Goal: Find specific page/section: Find specific page/section

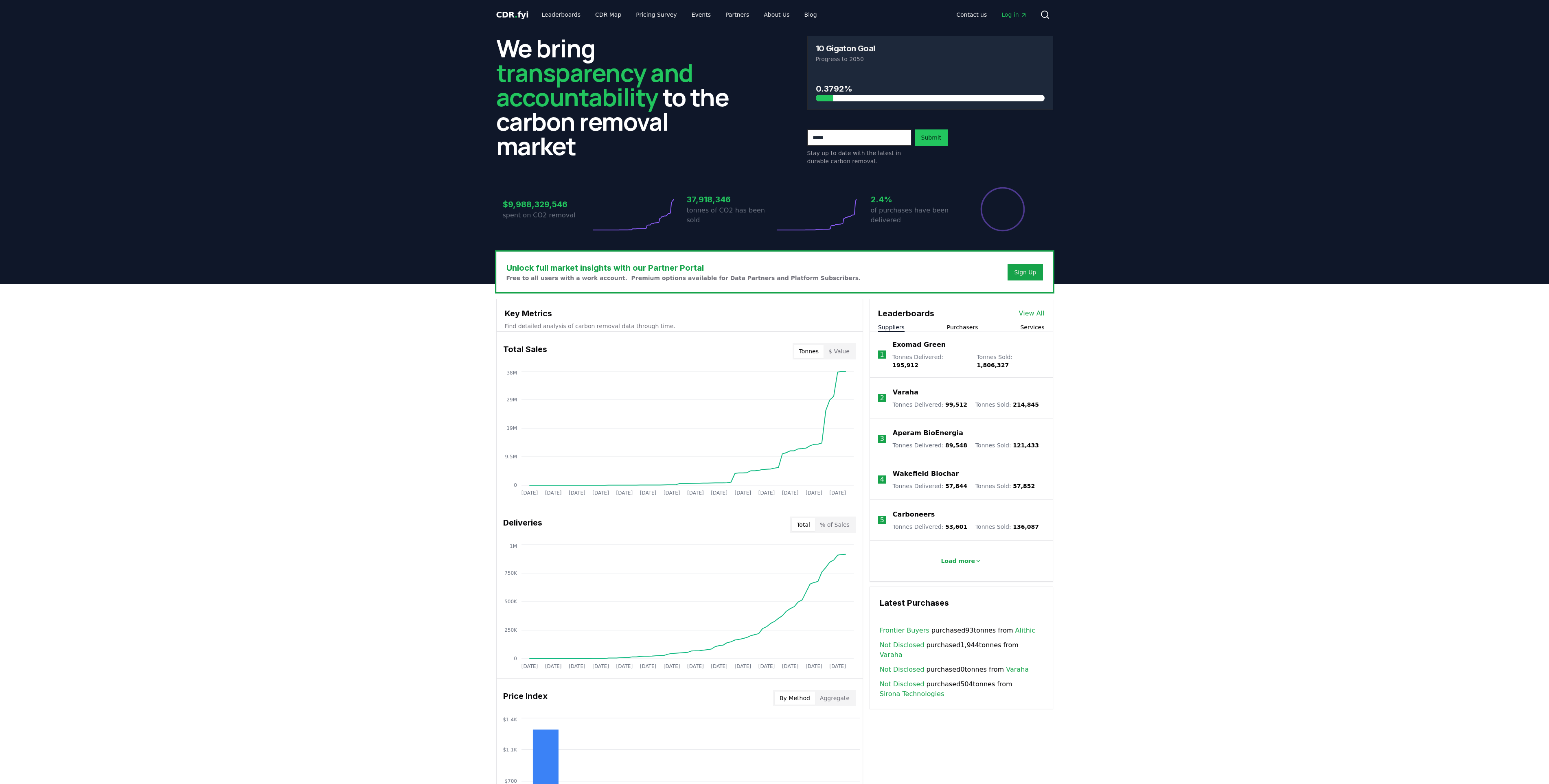
click at [558, 14] on link "Leaderboards" at bounding box center [561, 14] width 52 height 14
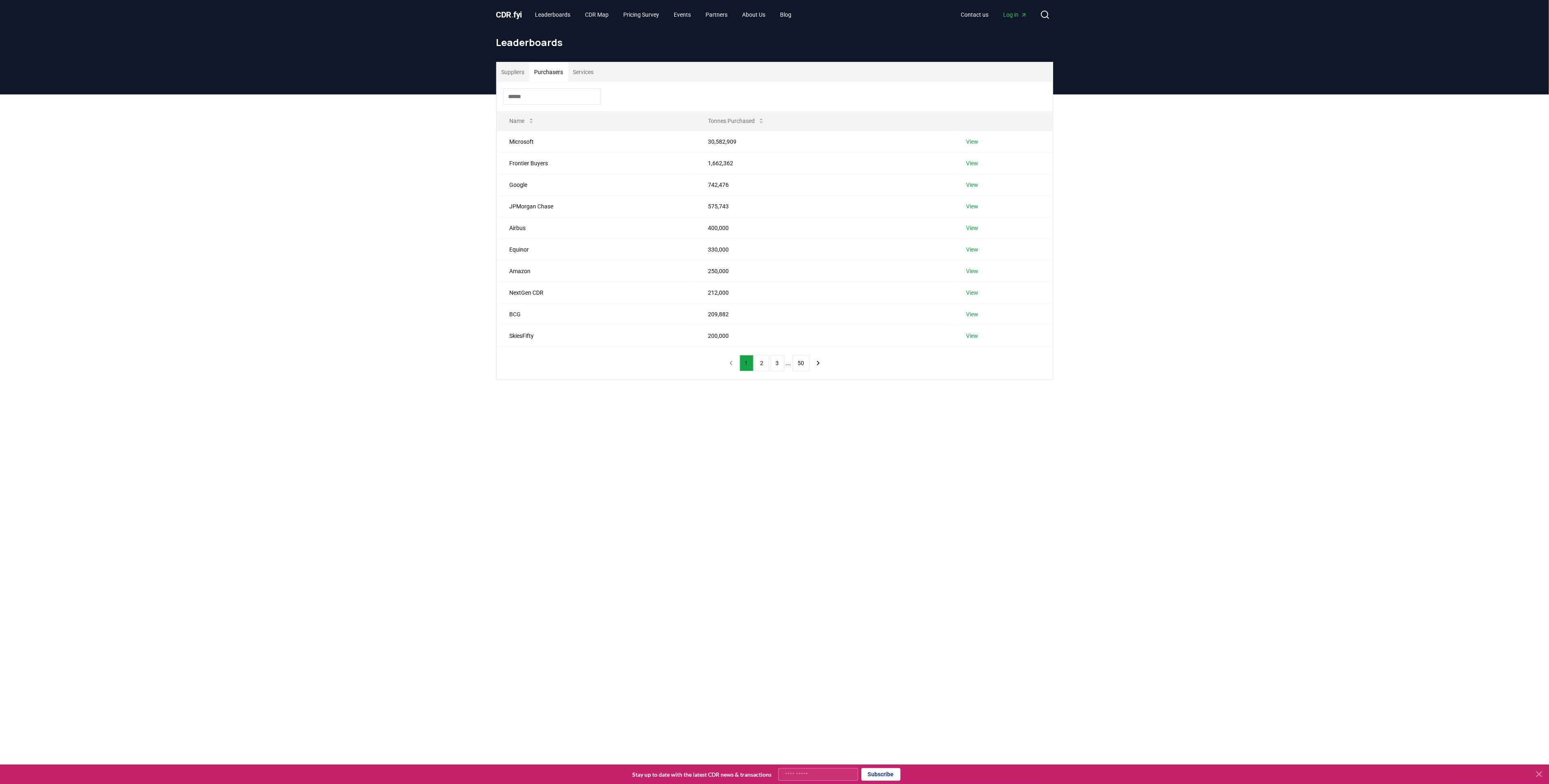
click at [553, 70] on button "Purchasers" at bounding box center [549, 72] width 38 height 19
click at [761, 363] on button "2" at bounding box center [762, 363] width 14 height 16
click at [747, 368] on button "1" at bounding box center [746, 363] width 14 height 16
click at [802, 367] on button "50" at bounding box center [801, 363] width 17 height 16
click at [726, 367] on icon "previous page" at bounding box center [728, 363] width 7 height 7
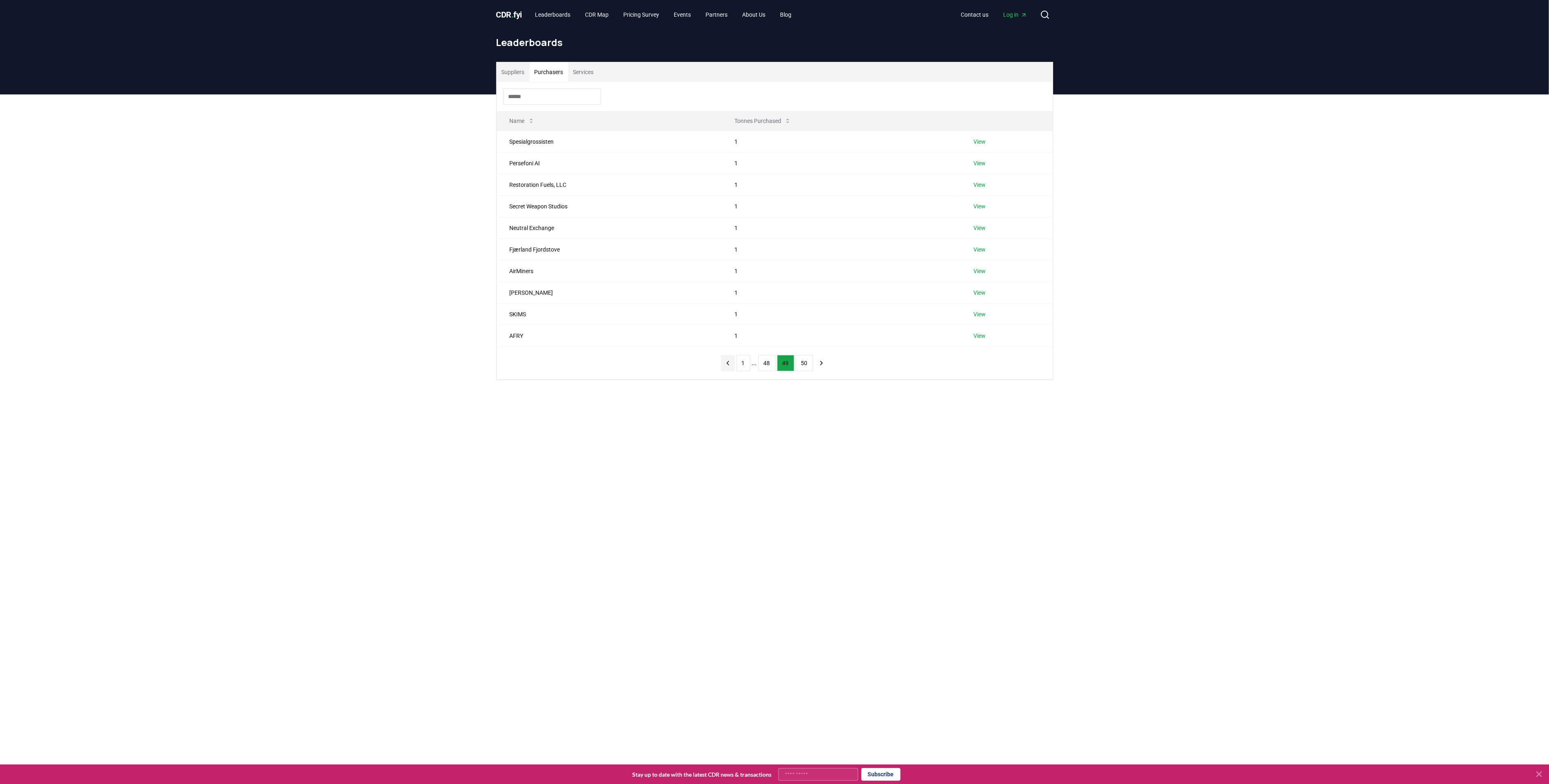
click at [726, 366] on icon "previous page" at bounding box center [728, 363] width 7 height 7
click at [727, 366] on button "1" at bounding box center [734, 363] width 14 height 16
click at [553, 73] on button "Purchasers" at bounding box center [549, 72] width 38 height 19
